Goal: Find specific page/section: Find specific page/section

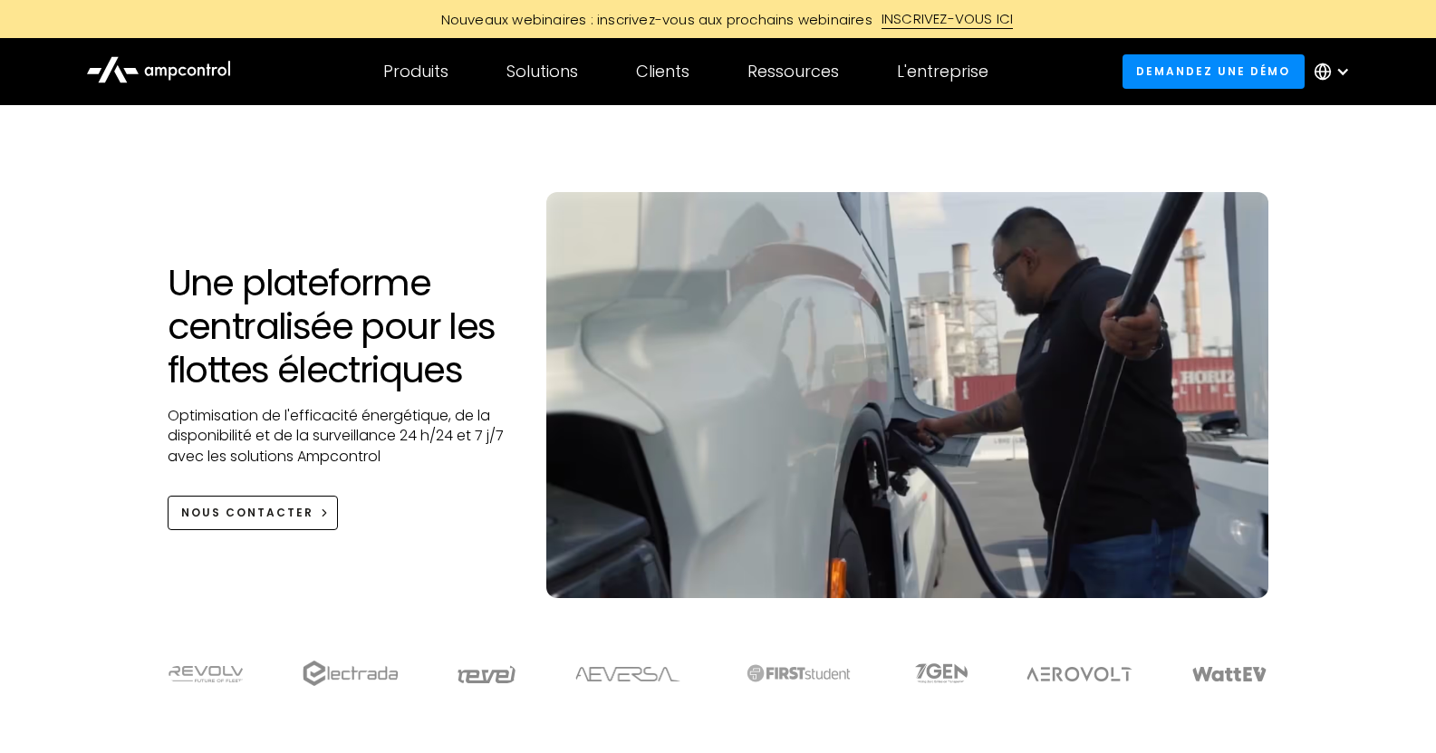
click at [1333, 63] on div at bounding box center [1335, 71] width 63 height 54
click at [1349, 74] on div at bounding box center [1342, 71] width 14 height 14
click at [1339, 72] on div at bounding box center [1342, 71] width 14 height 14
click at [1343, 57] on div at bounding box center [1335, 71] width 63 height 54
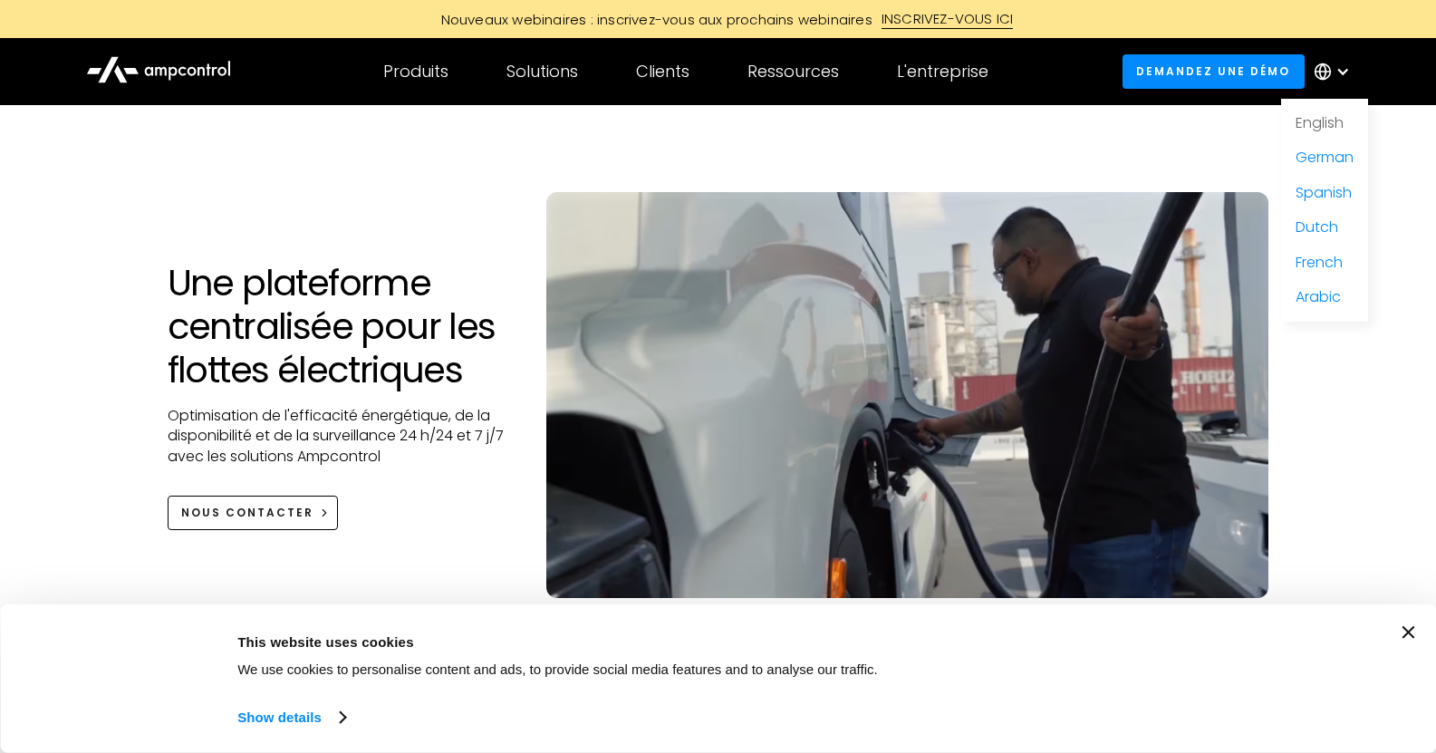
click at [1341, 124] on link "English" at bounding box center [1319, 122] width 48 height 21
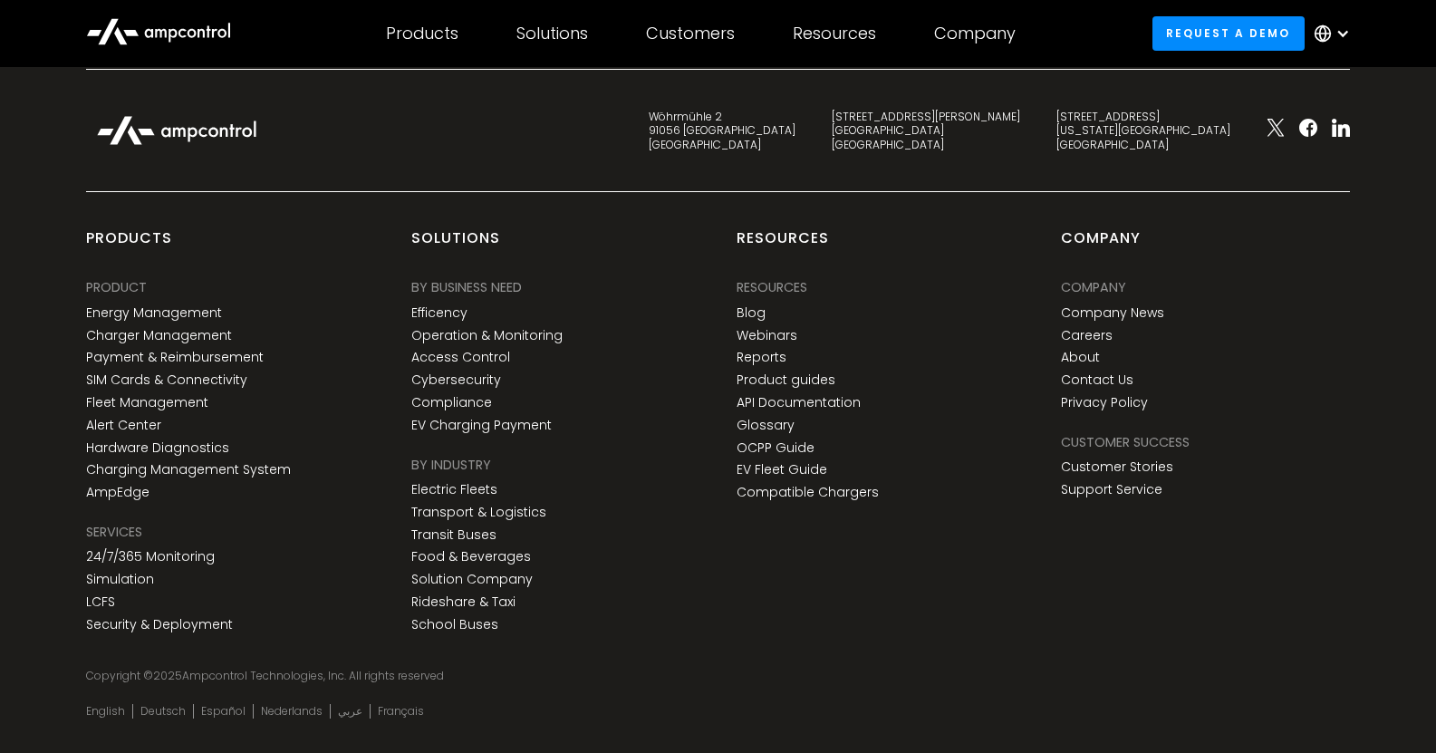
scroll to position [6779, 0]
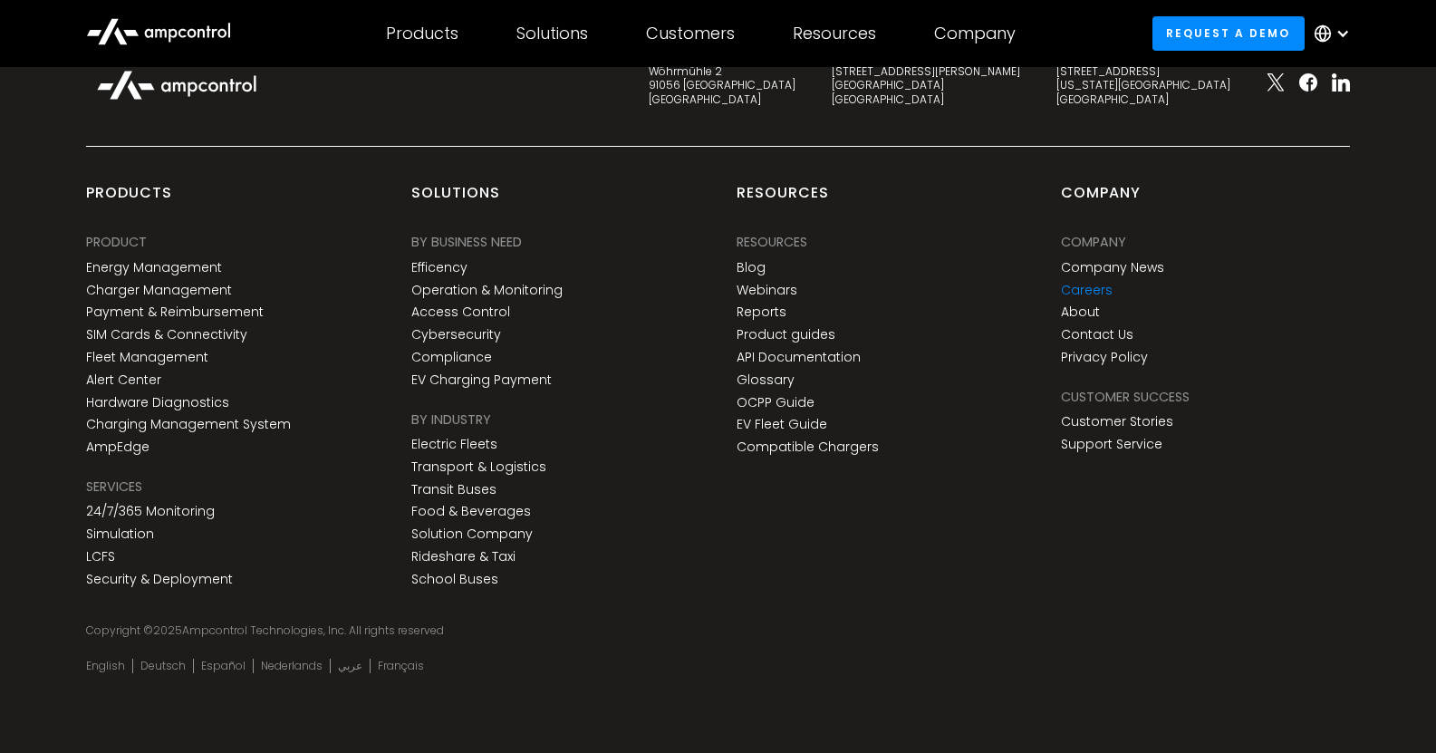
click at [1096, 286] on link "Careers" at bounding box center [1087, 290] width 52 height 15
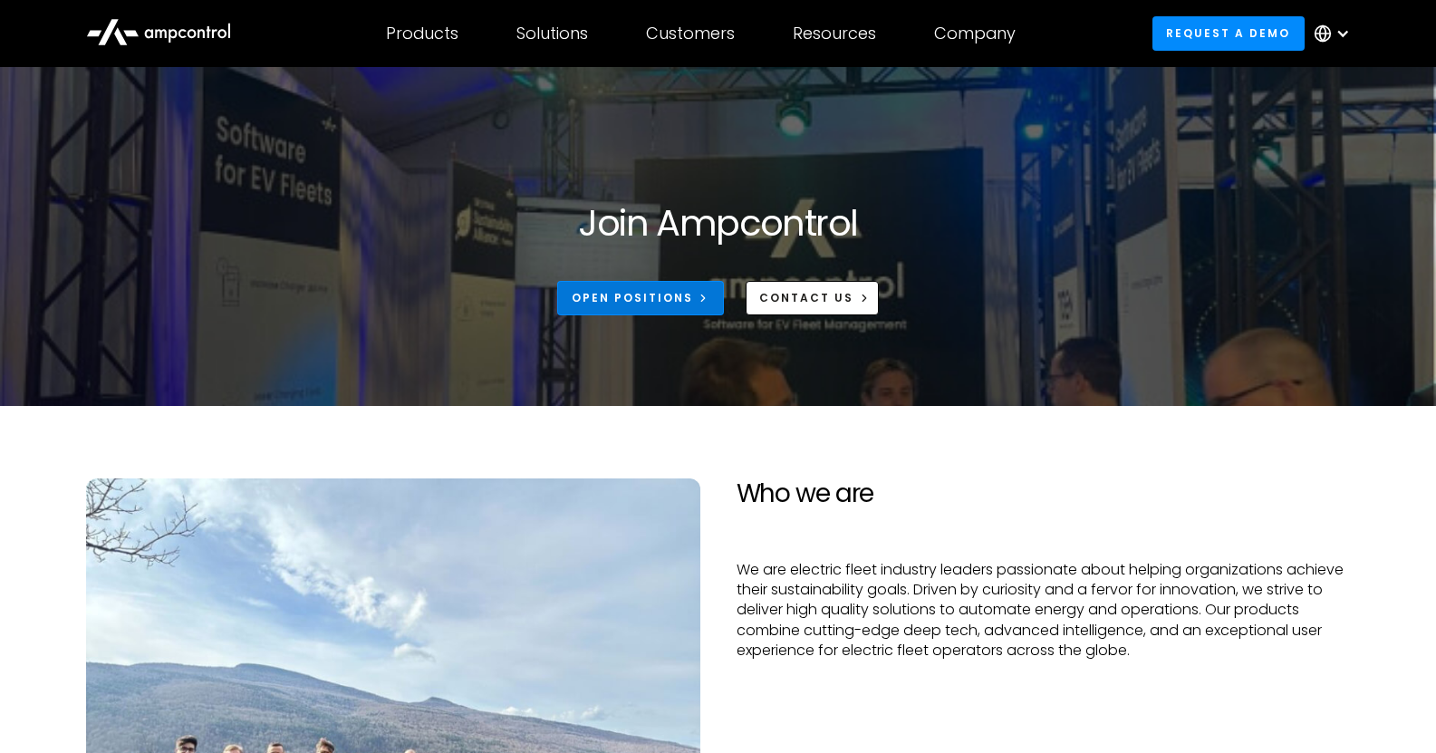
click at [666, 303] on div "Open Positions" at bounding box center [632, 298] width 121 height 16
